Goal: Check status

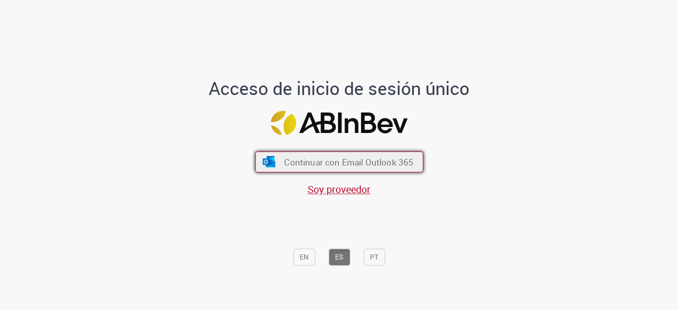
click at [364, 164] on span "Continuar con Email Outlook 365" at bounding box center [348, 161] width 129 height 11
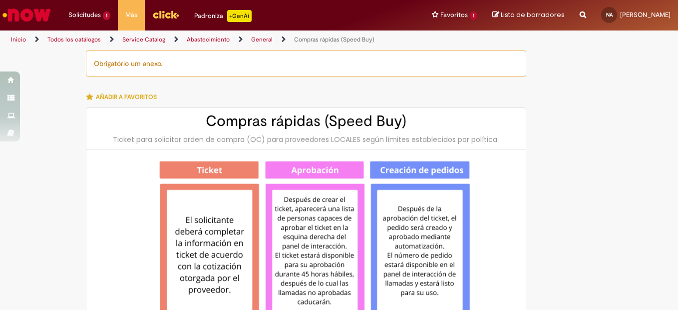
type input "**********"
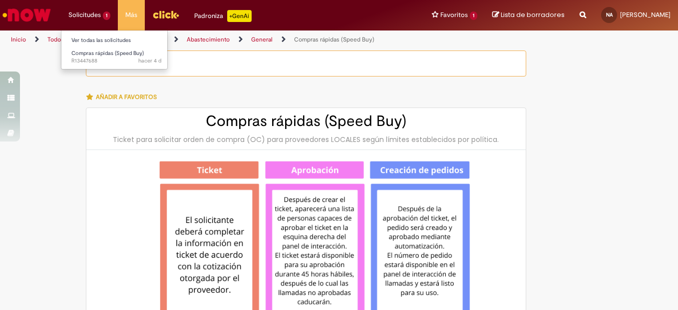
click at [79, 14] on li "Solicitudes 1 Ver todas las solicitudes Compras rápidas (Speed Buy) hacer 4 d h…" at bounding box center [89, 15] width 57 height 30
click at [92, 40] on link "Ver todas las solicitudes" at bounding box center [116, 40] width 110 height 11
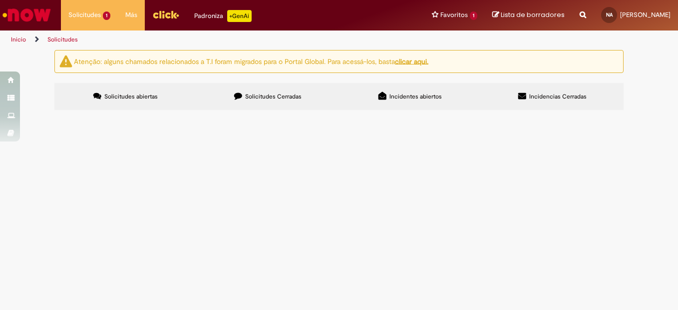
click at [0, 0] on span "En Validación" at bounding box center [0, 0] width 0 height 0
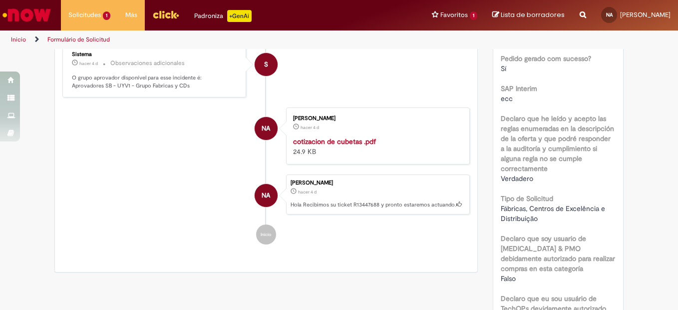
scroll to position [350, 0]
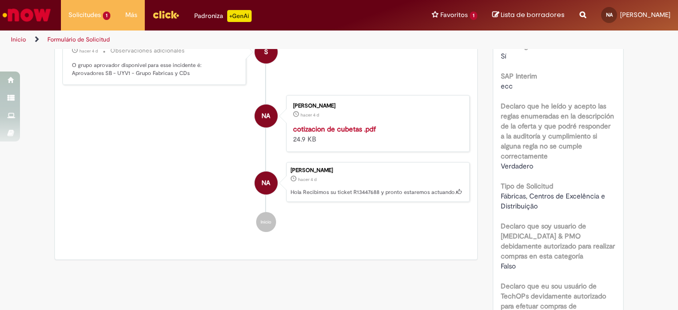
click at [328, 133] on strong "cotizacion de cubetas .pdf" at bounding box center [334, 128] width 83 height 9
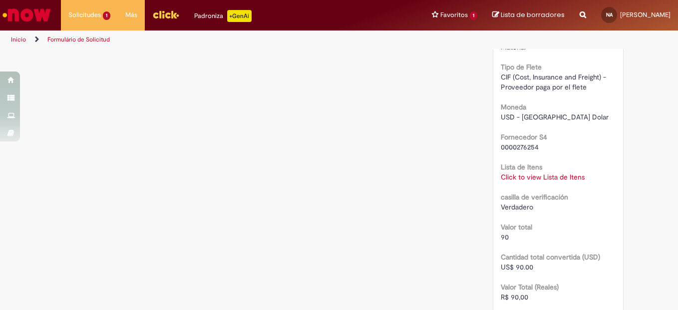
scroll to position [999, 0]
